Goal: Task Accomplishment & Management: Complete application form

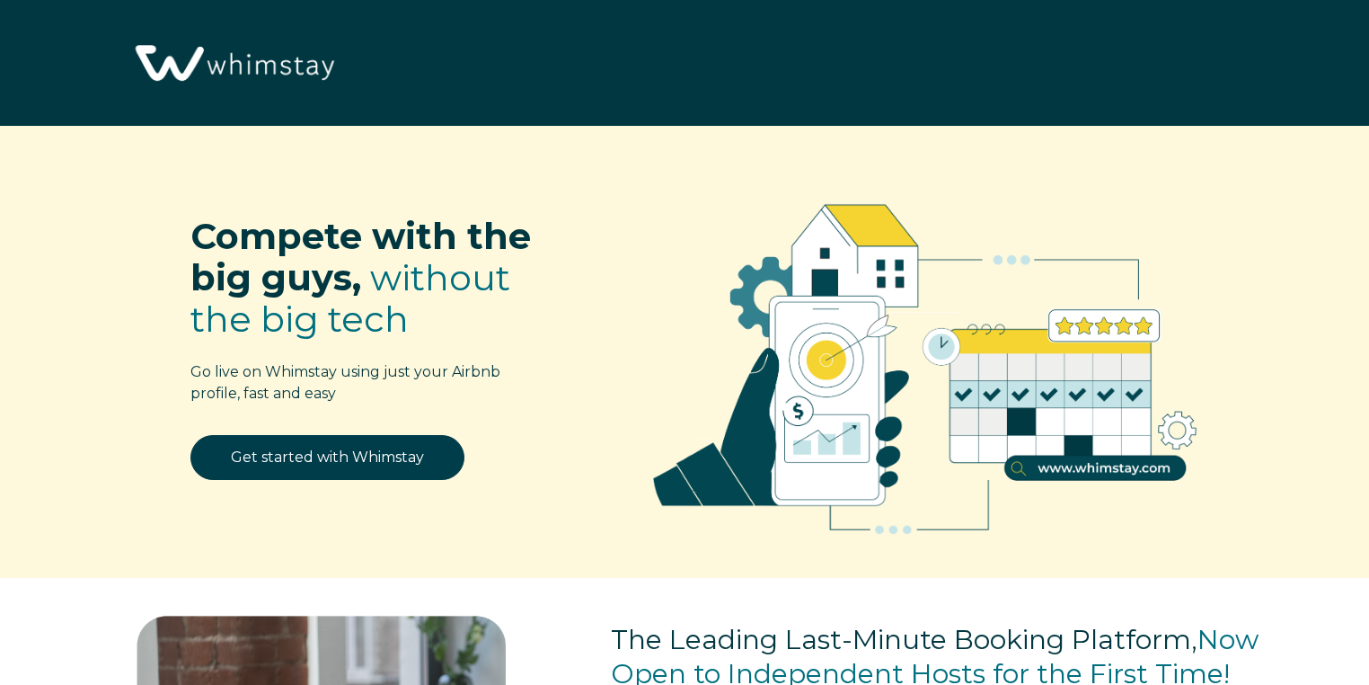
select select "ES"
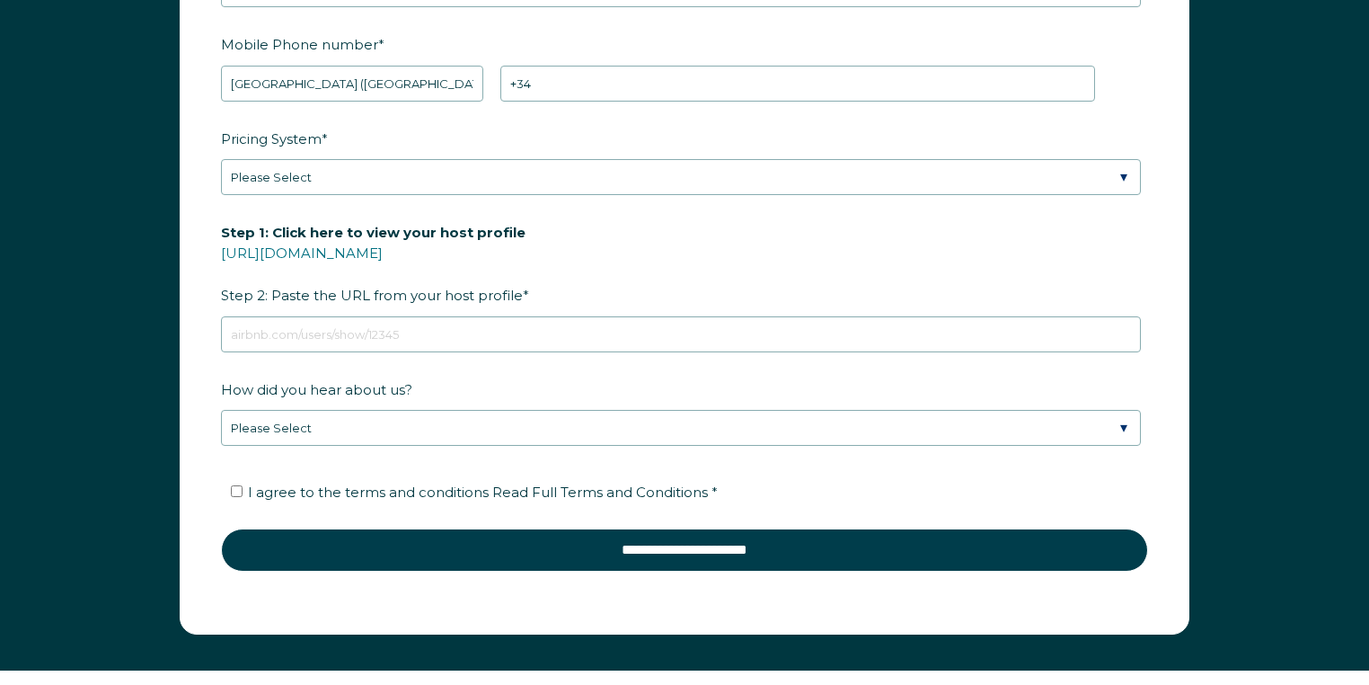
scroll to position [2512, 0]
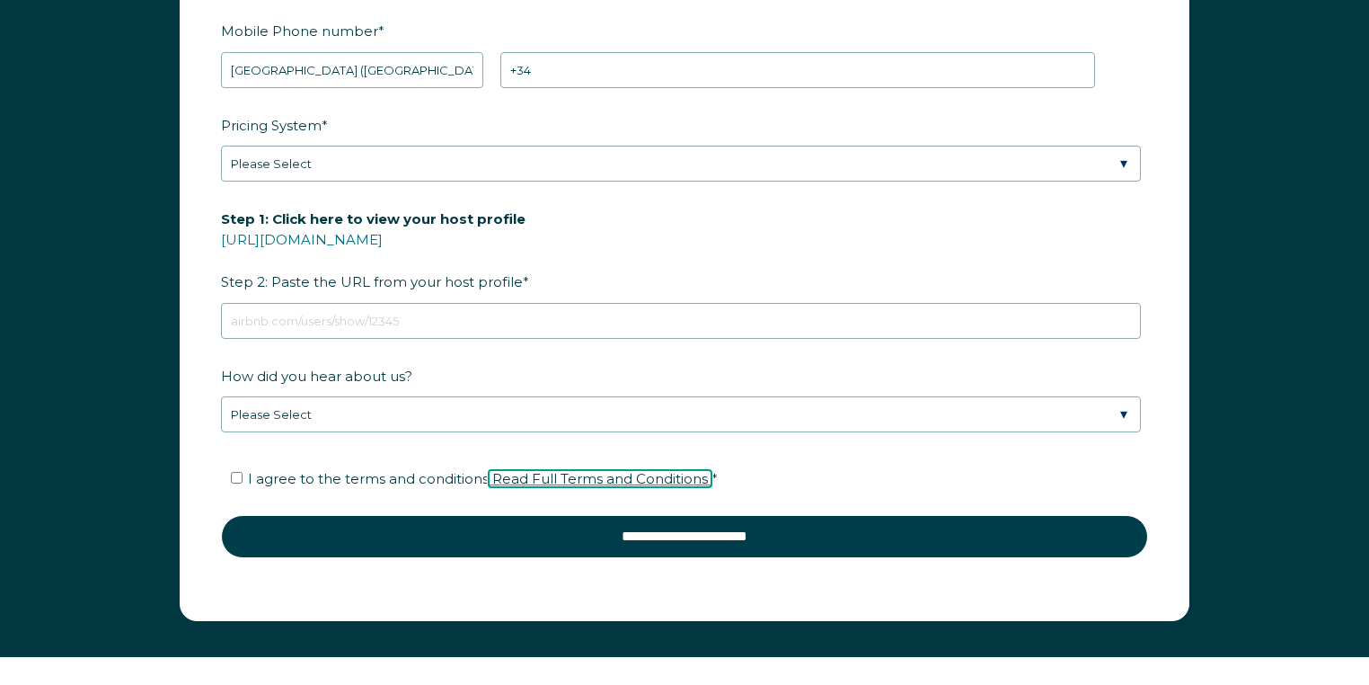
click at [662, 474] on span "Read Full Terms and Conditions" at bounding box center [600, 478] width 216 height 17
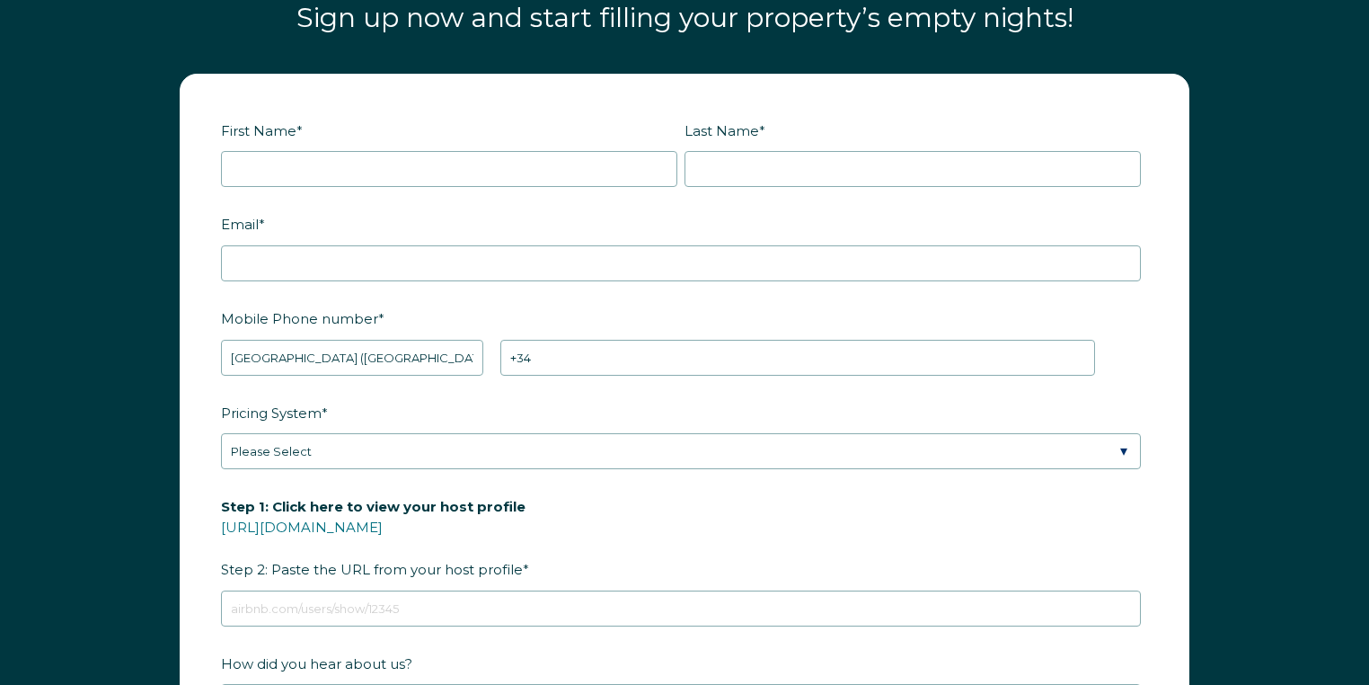
scroll to position [2369, 0]
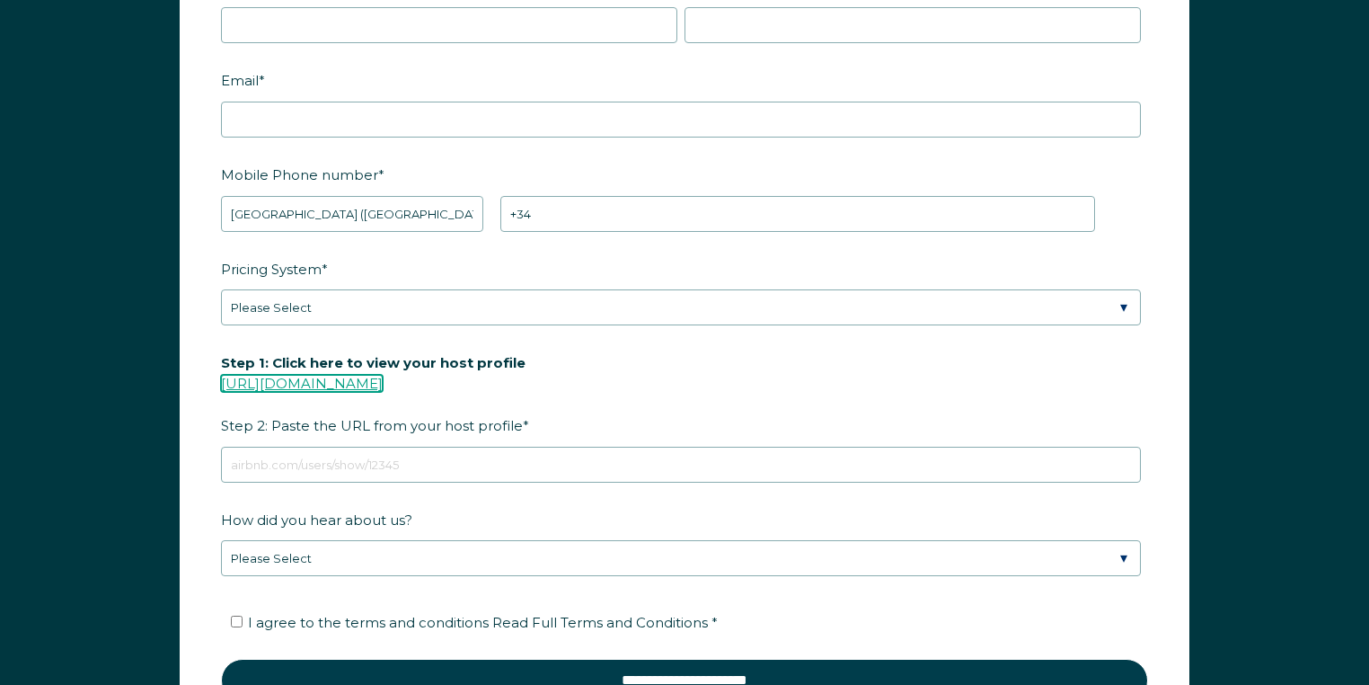
click at [383, 380] on link "[URL][DOMAIN_NAME]" at bounding box center [302, 383] width 162 height 17
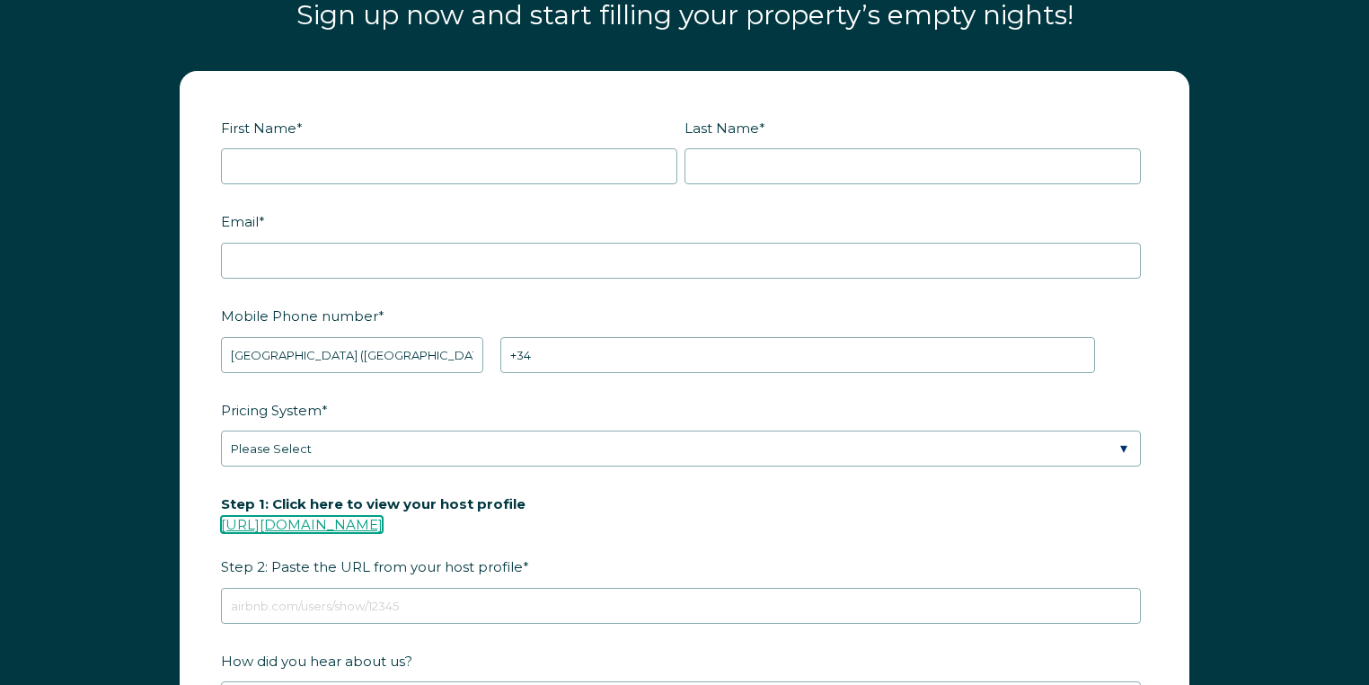
scroll to position [2153, 0]
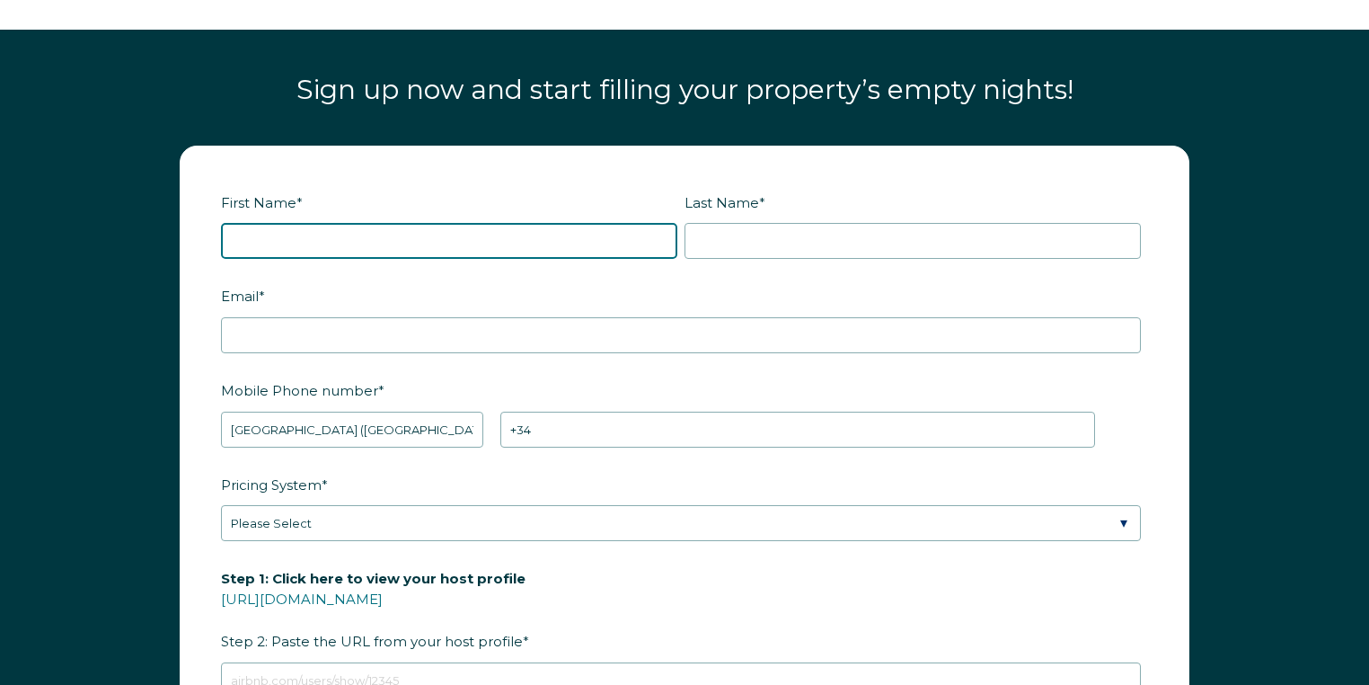
click at [274, 242] on input "First Name *" at bounding box center [449, 241] width 456 height 36
type input "[PERSON_NAME]"
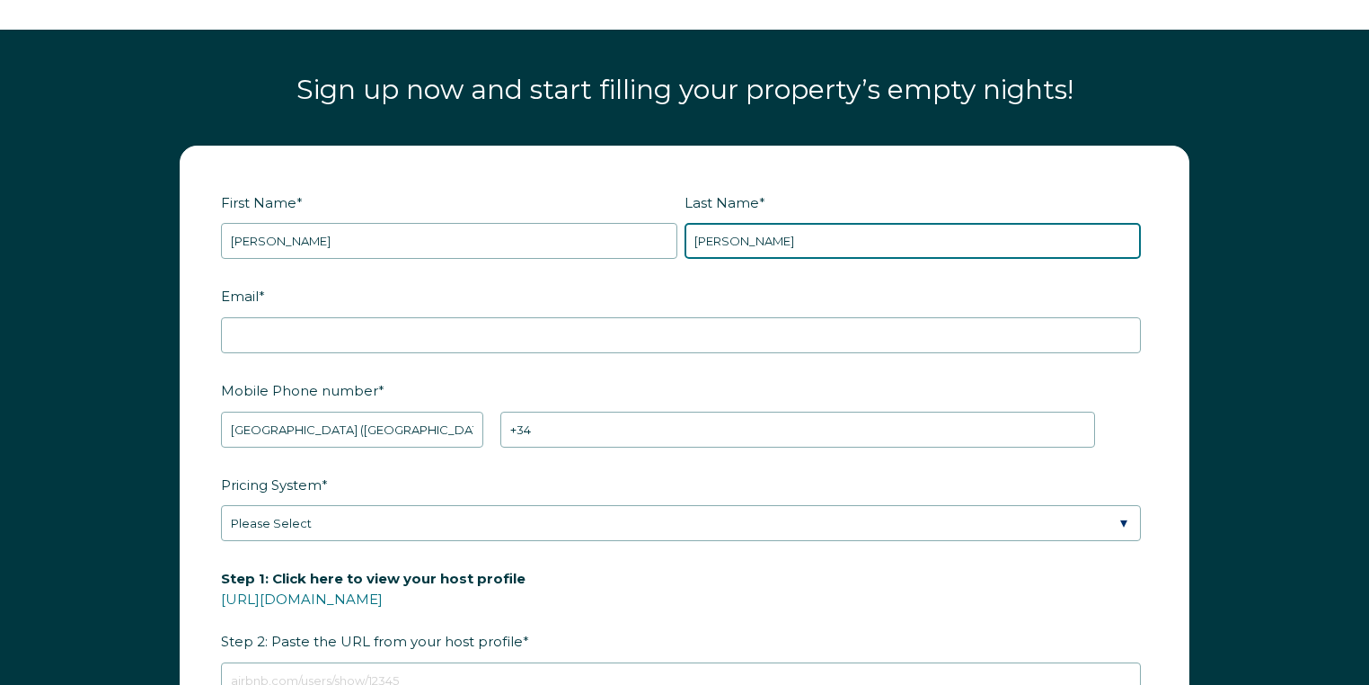
type input "[PERSON_NAME]"
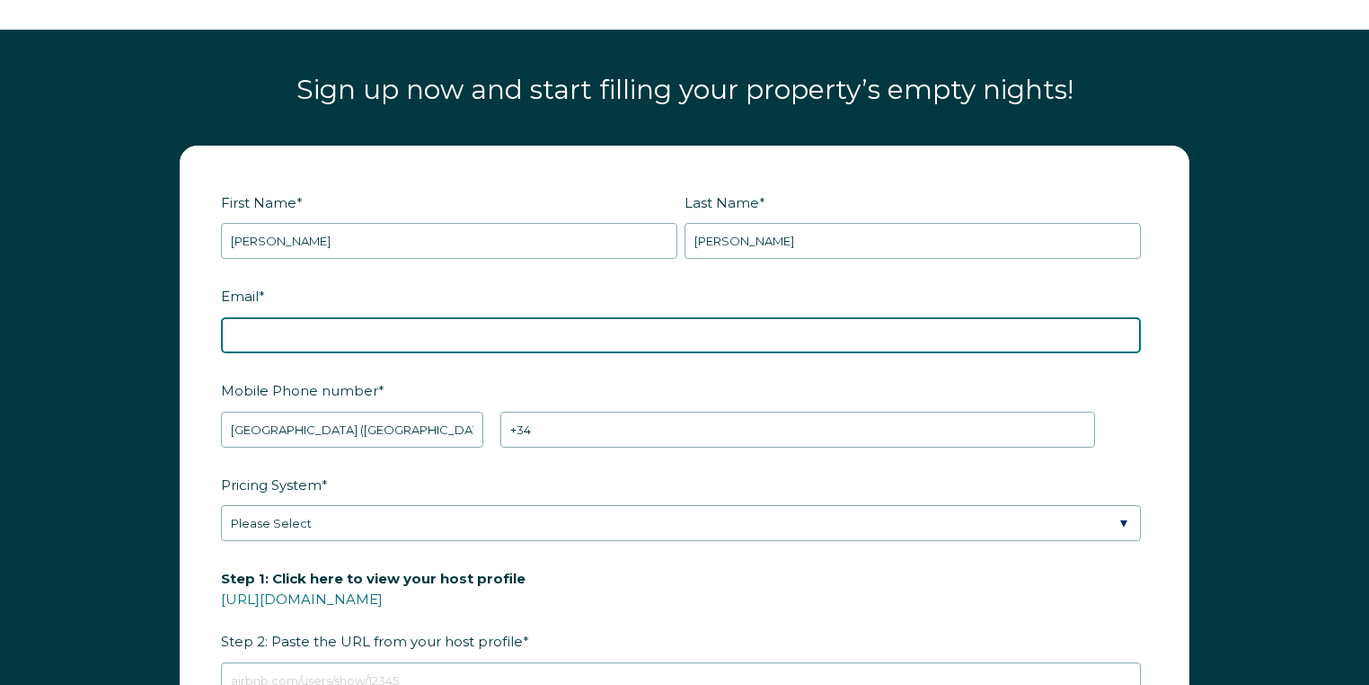
click at [261, 327] on input "Email *" at bounding box center [681, 335] width 920 height 36
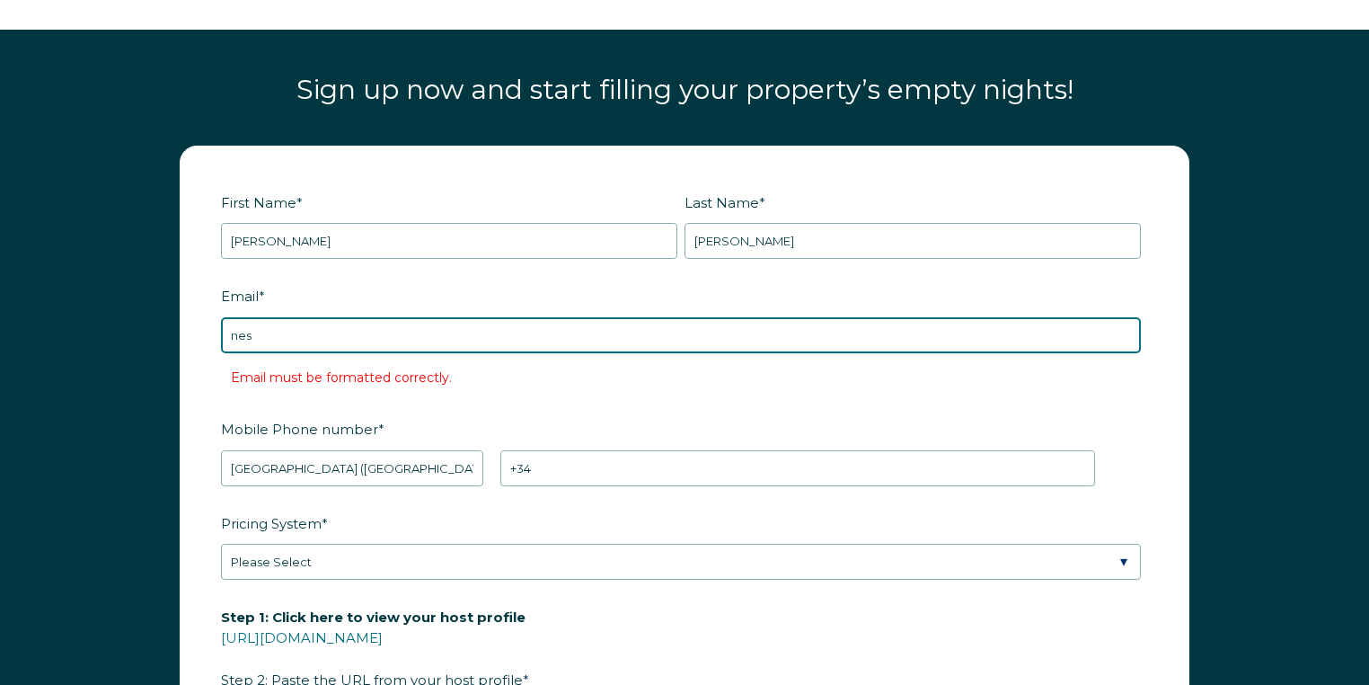
type input "[EMAIL_ADDRESS][DOMAIN_NAME]"
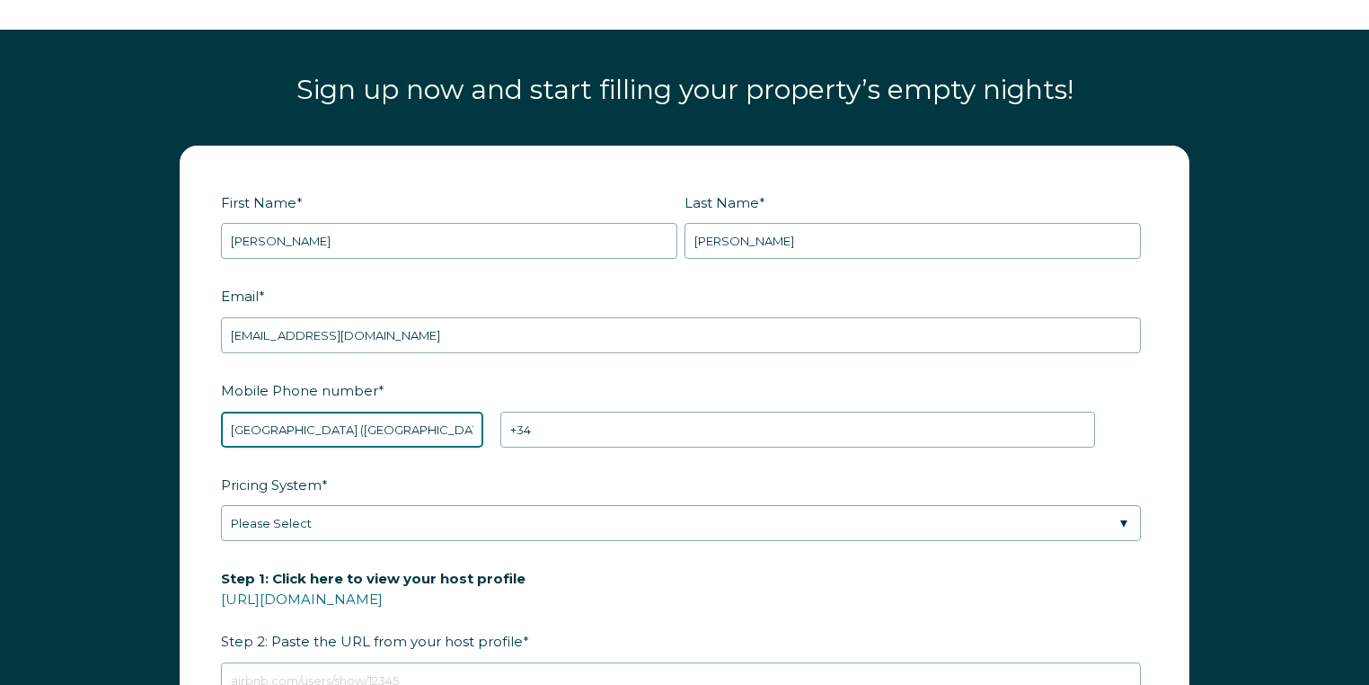
click at [260, 430] on select "* [GEOGRAPHIC_DATA] (‫[GEOGRAPHIC_DATA]‬‎) [GEOGRAPHIC_DATA] ([GEOGRAPHIC_DATA]…" at bounding box center [352, 430] width 262 height 36
click at [642, 383] on label "Mobile Phone number *" at bounding box center [684, 390] width 927 height 31
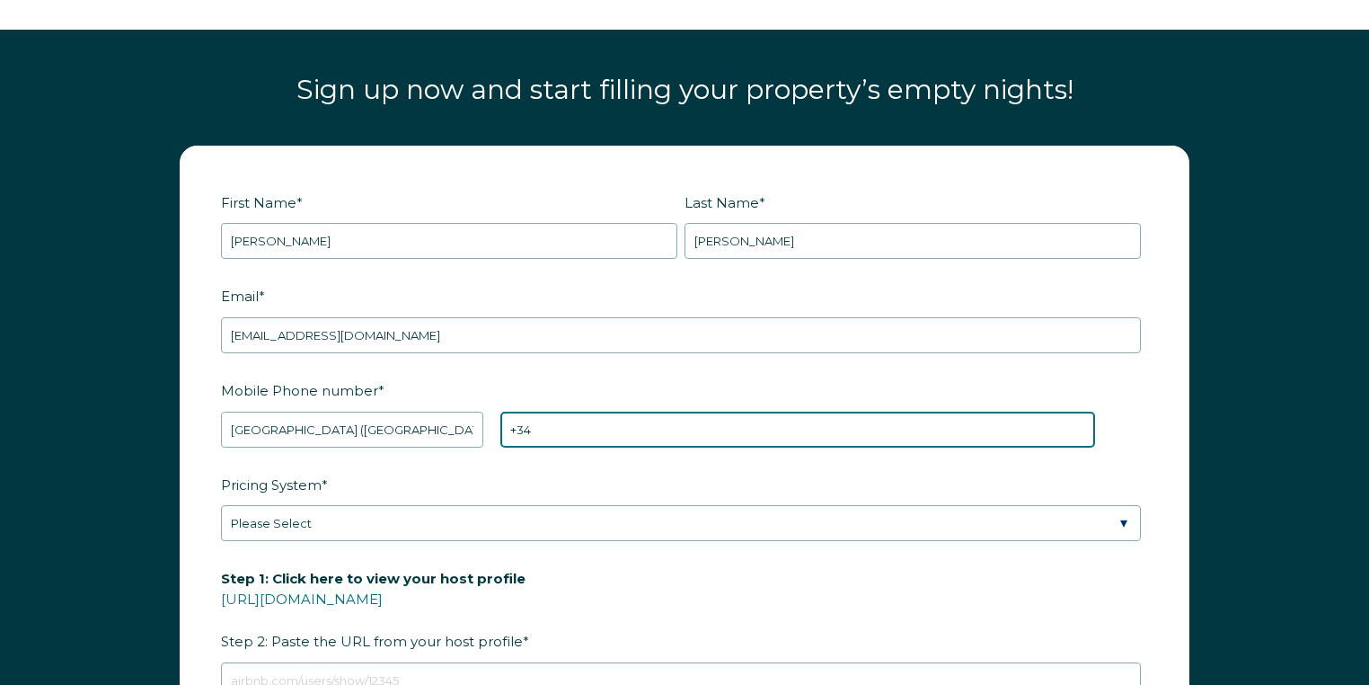
click at [642, 412] on input "+34" at bounding box center [797, 430] width 595 height 36
type input "[PHONE_NUMBER]"
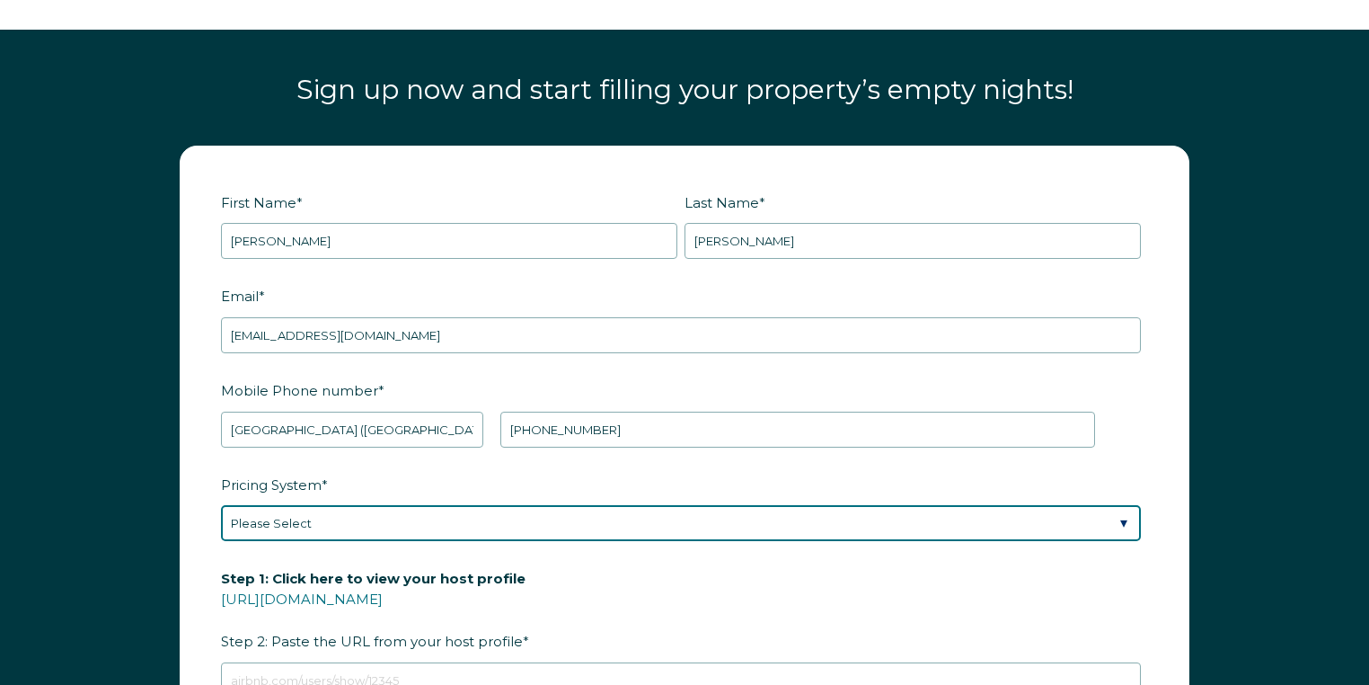
click at [1122, 520] on select "Please Select Manual Airbnb Smart Pricing PriceLabs Wheelhouse Beyond Pricing 3…" at bounding box center [681, 523] width 920 height 36
select select "PriceLabs"
click at [221, 505] on select "Please Select Manual Airbnb Smart Pricing PriceLabs Wheelhouse Beyond Pricing 3…" at bounding box center [681, 523] width 920 height 36
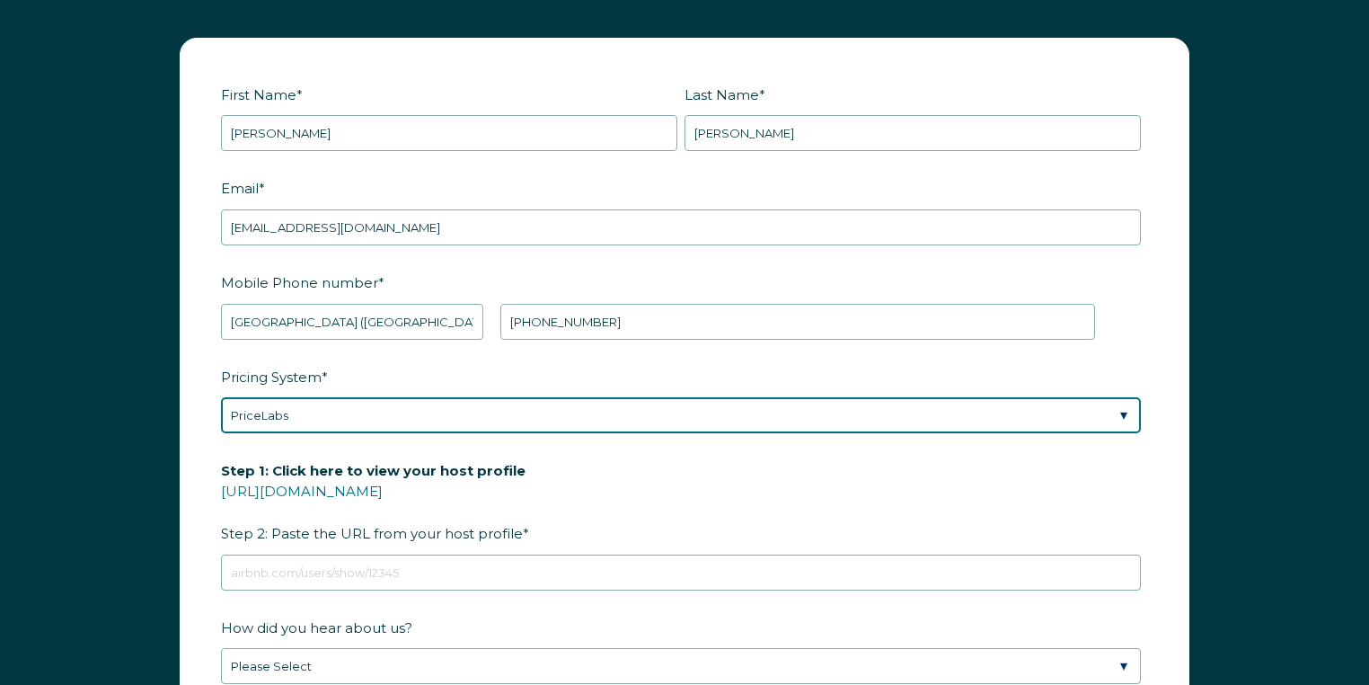
scroll to position [2297, 0]
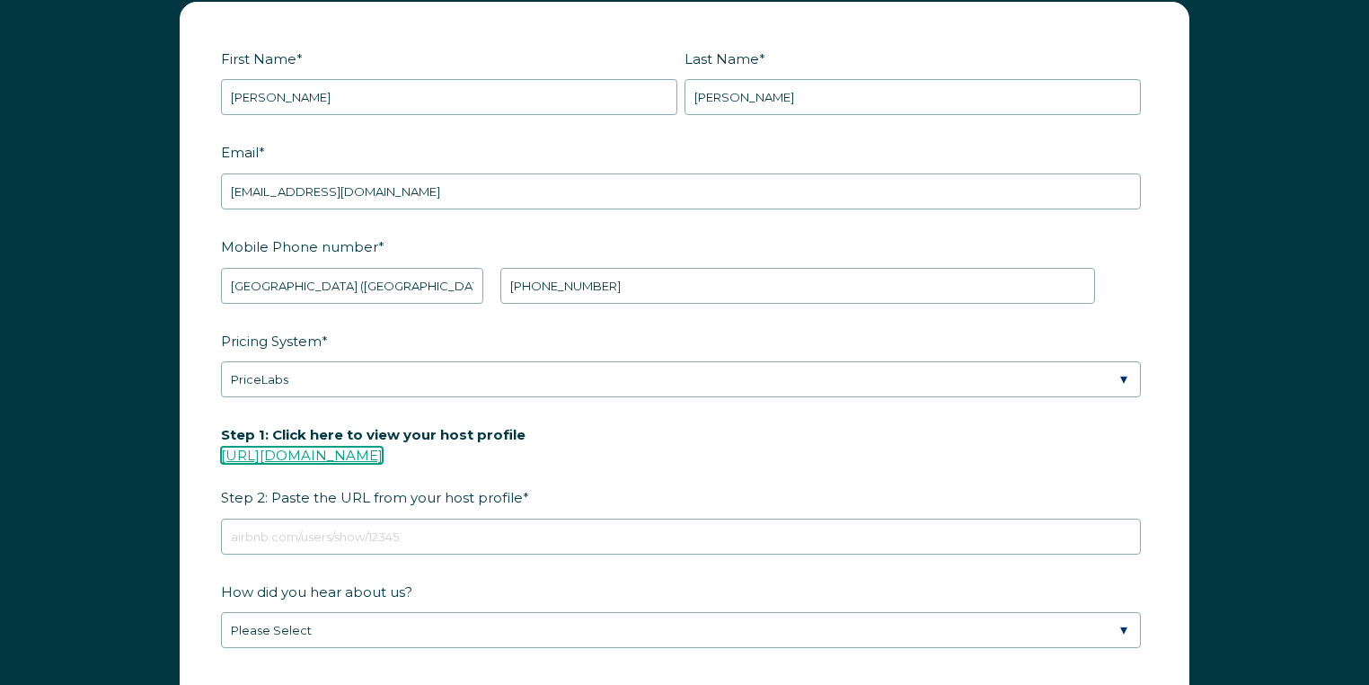
click at [383, 449] on link "[URL][DOMAIN_NAME]" at bounding box center [302, 455] width 162 height 17
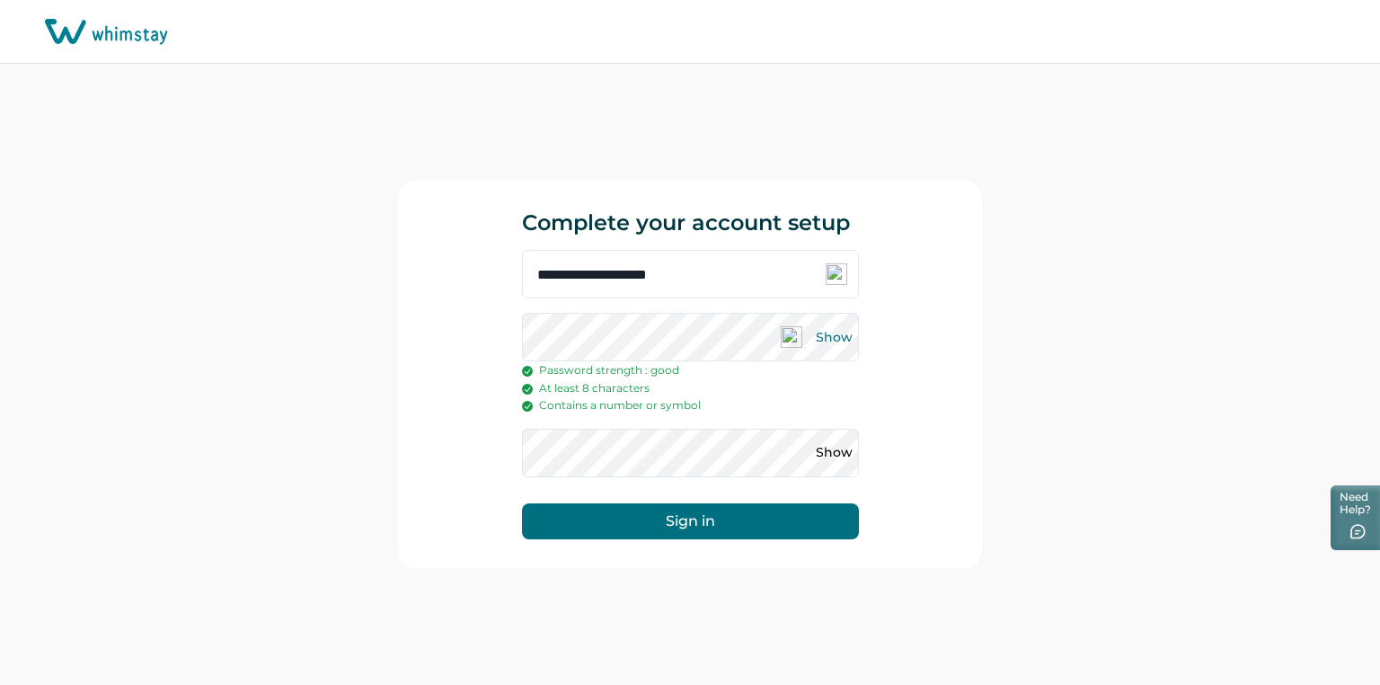
click at [833, 348] on button "Show" at bounding box center [834, 337] width 29 height 29
click at [839, 467] on button "Show" at bounding box center [834, 452] width 29 height 29
